Goal: Task Accomplishment & Management: Manage account settings

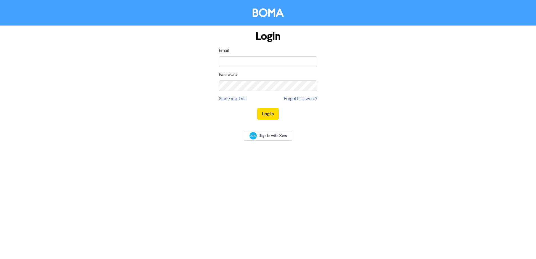
type input "[PERSON_NAME][EMAIL_ADDRESS][DOMAIN_NAME]"
click at [258, 108] on button "Log In" at bounding box center [268, 114] width 21 height 12
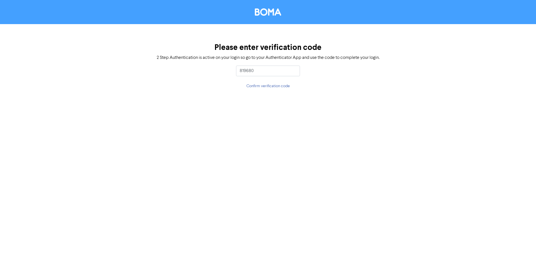
type input "819680"
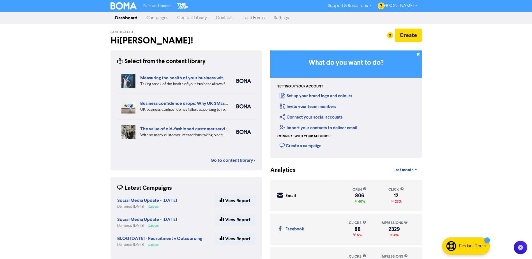
click at [157, 20] on link "Campaigns" at bounding box center [157, 17] width 31 height 11
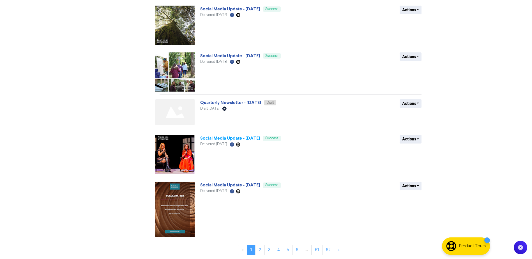
scroll to position [254, 0]
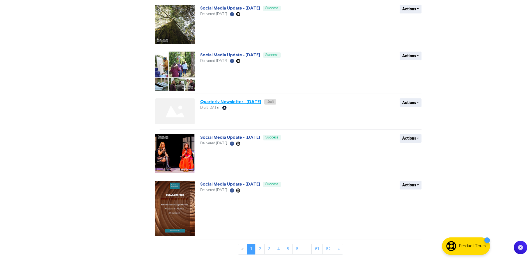
click at [230, 104] on link "Quarterly Newsletter - [DATE]" at bounding box center [230, 102] width 61 height 6
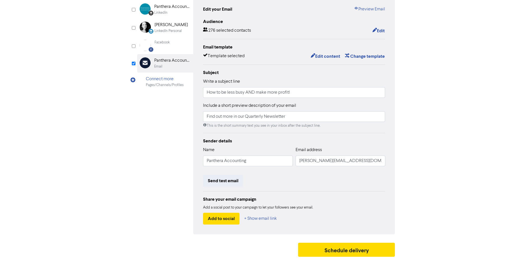
scroll to position [62, 0]
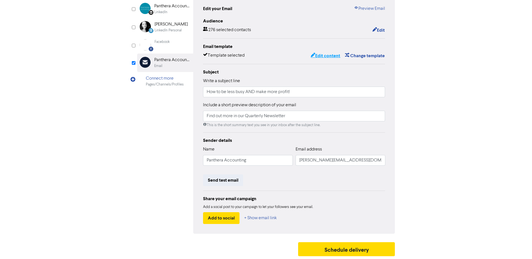
click at [327, 56] on button "Edit content" at bounding box center [326, 55] width 30 height 7
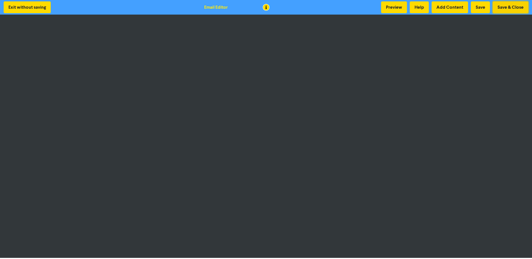
click at [510, 6] on button "Save & Close" at bounding box center [511, 7] width 36 height 12
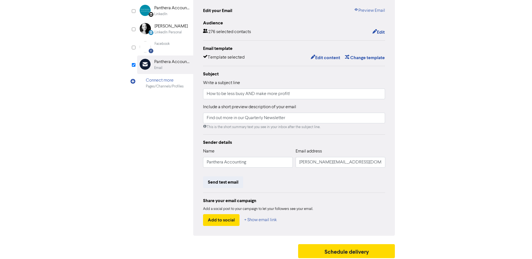
scroll to position [62, 0]
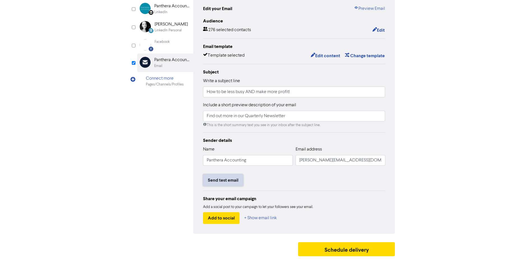
click at [227, 178] on button "Send test email" at bounding box center [223, 181] width 40 height 12
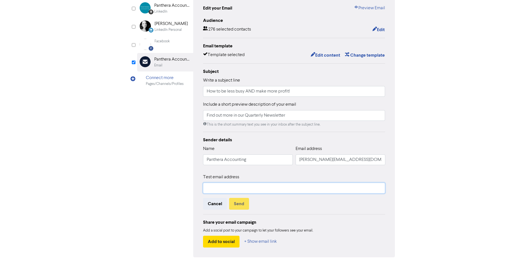
click at [229, 188] on input "text" at bounding box center [294, 188] width 182 height 11
type input "[EMAIL_ADDRESS][DOMAIN_NAME]"
click at [242, 204] on button "Send" at bounding box center [239, 204] width 20 height 12
